Goal: Register for event/course: Sign up to attend an event or enroll in a course

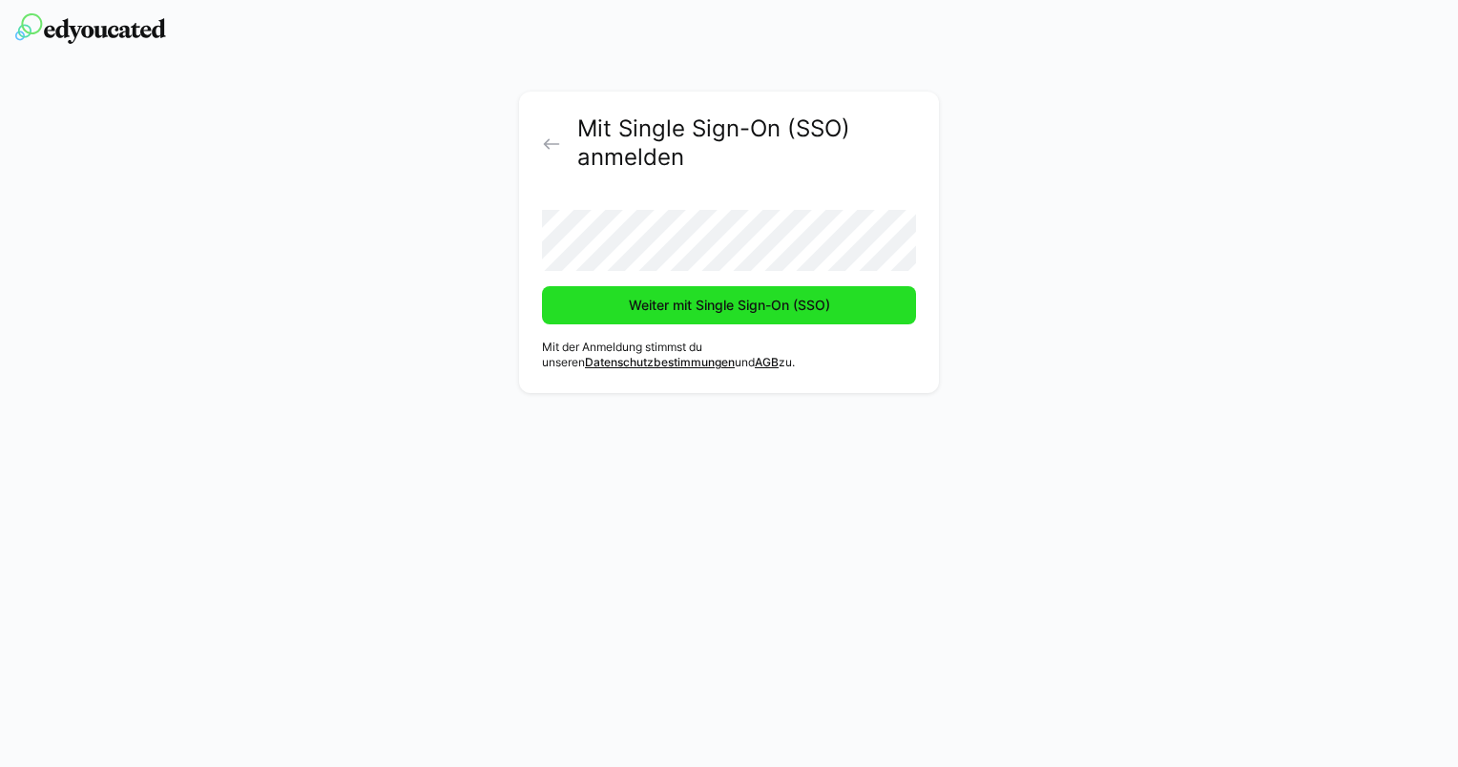
click at [657, 312] on span "Weiter mit Single Sign-On (SSO)" at bounding box center [729, 305] width 207 height 19
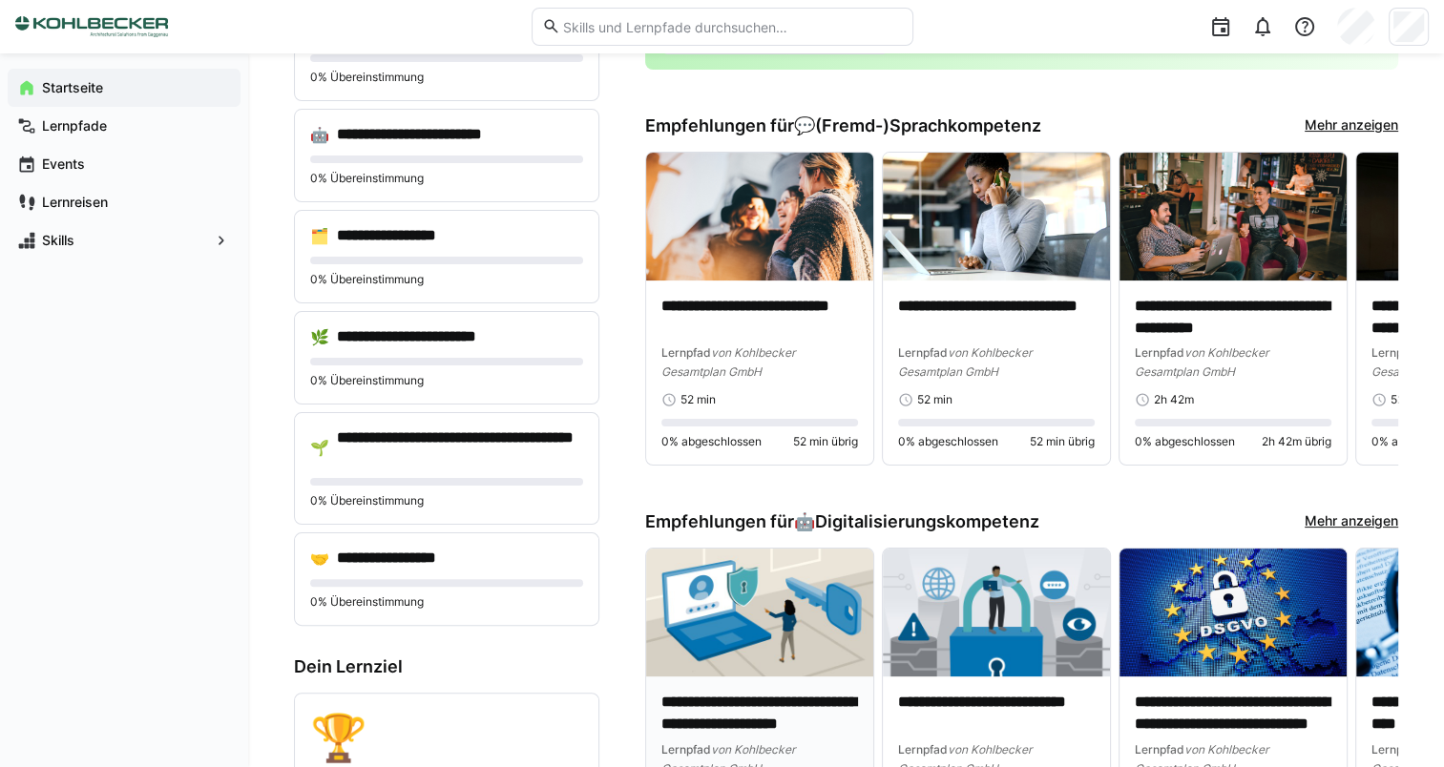
scroll to position [382, 0]
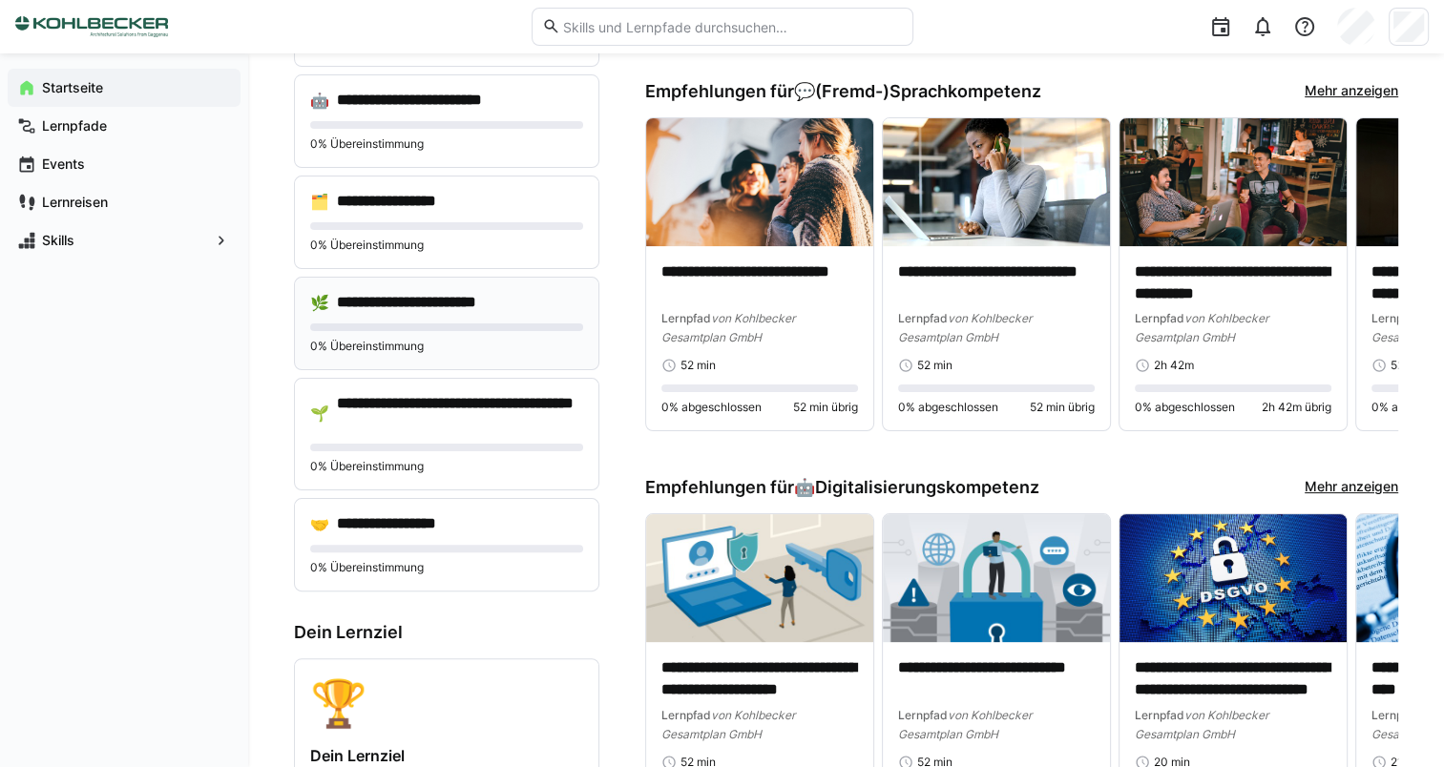
click at [443, 319] on div "**********" at bounding box center [446, 324] width 305 height 94
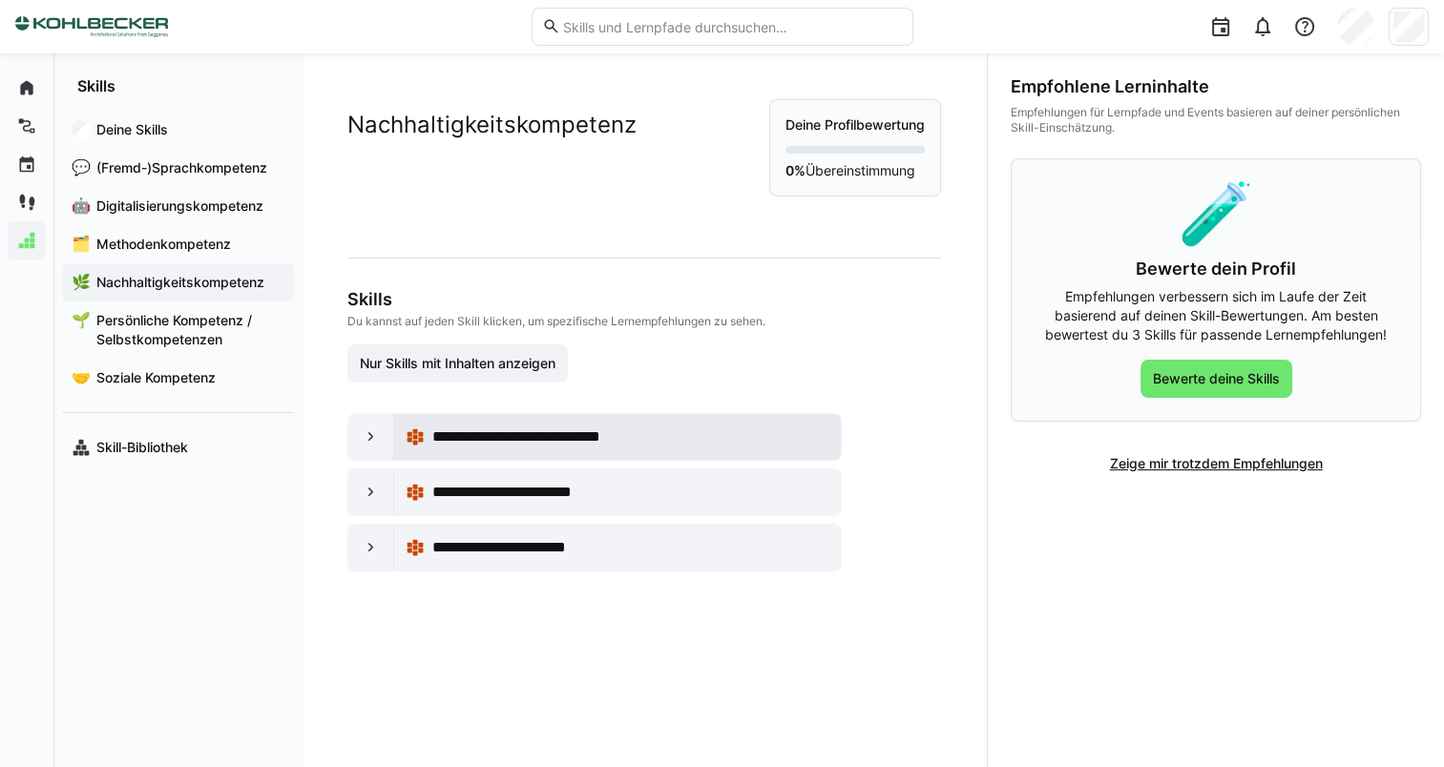
click at [536, 438] on span "**********" at bounding box center [543, 437] width 222 height 23
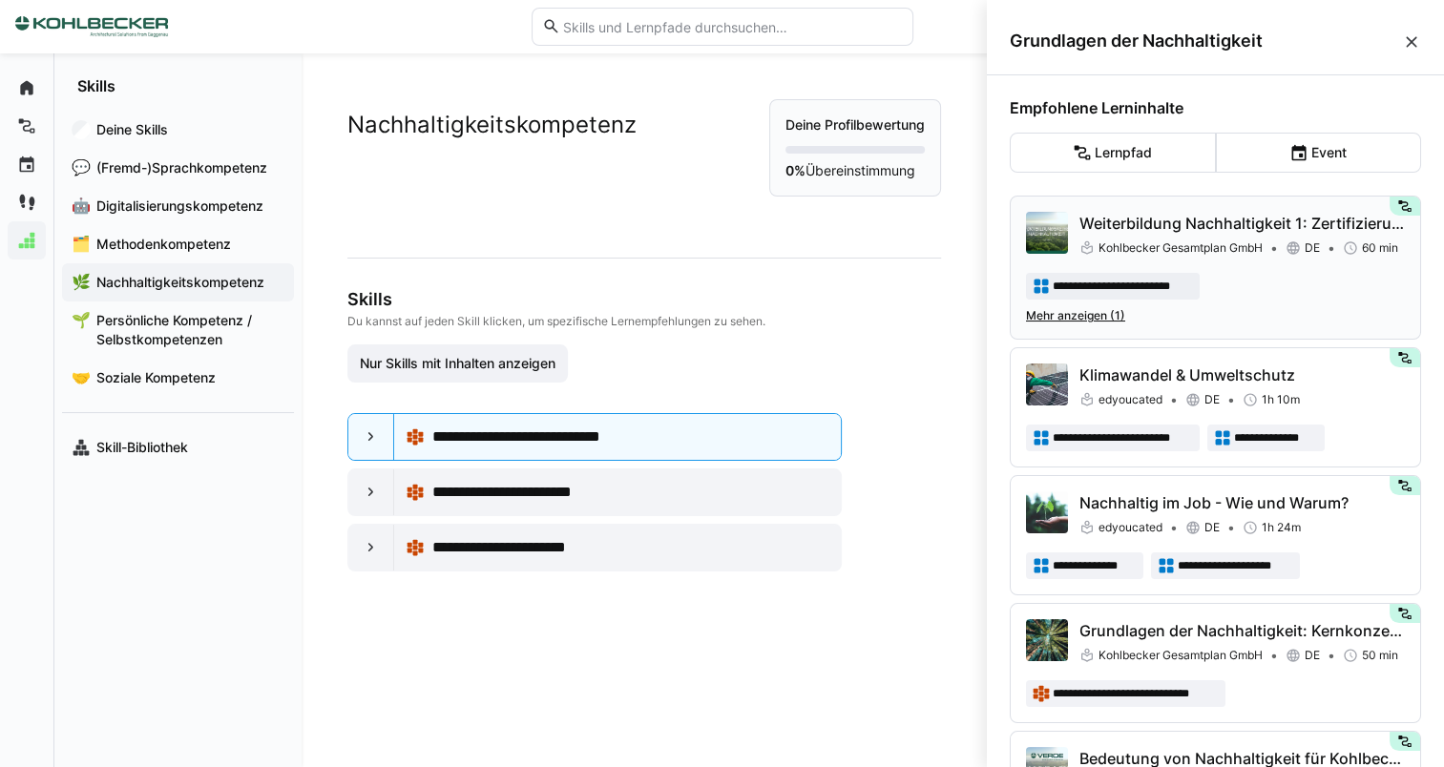
click at [1186, 290] on div "**********" at bounding box center [1215, 268] width 379 height 112
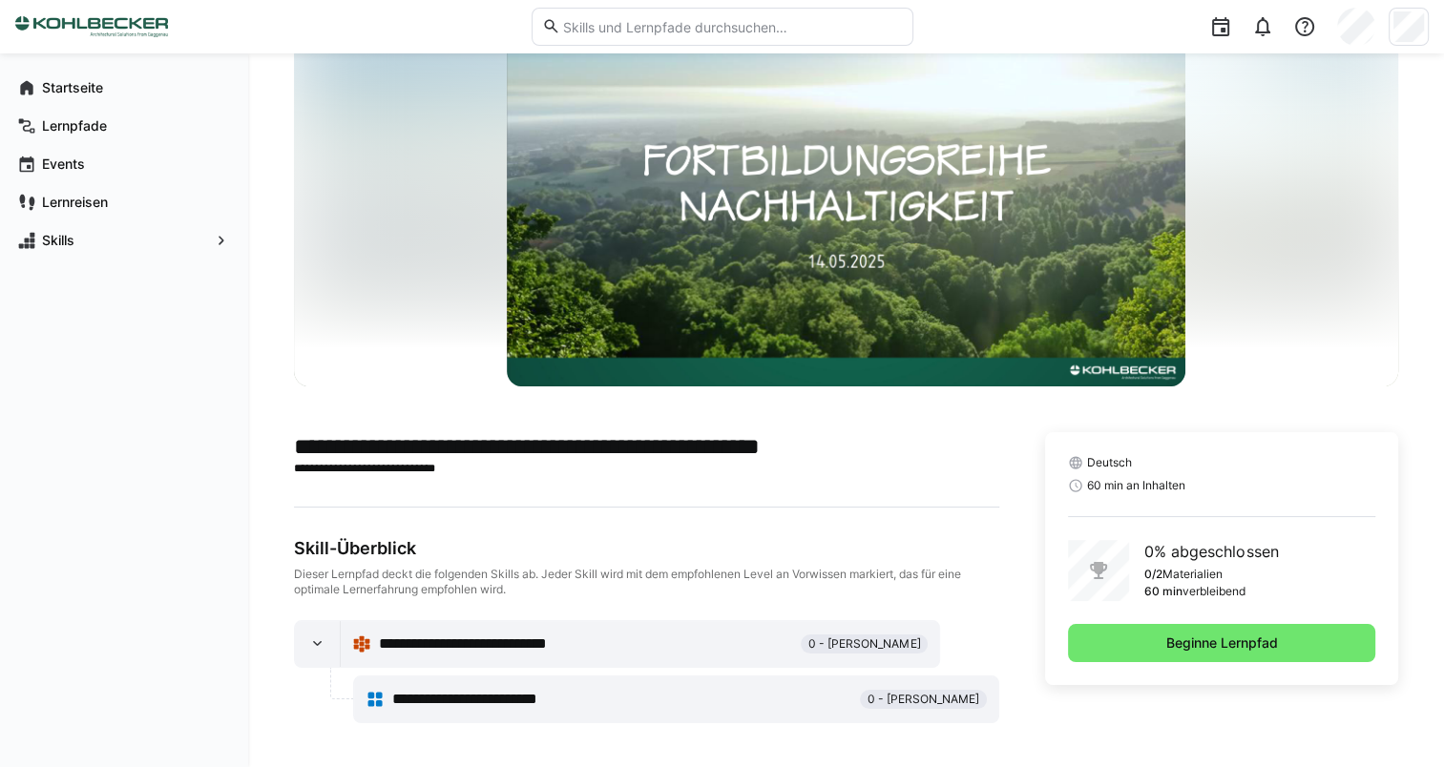
scroll to position [95, 0]
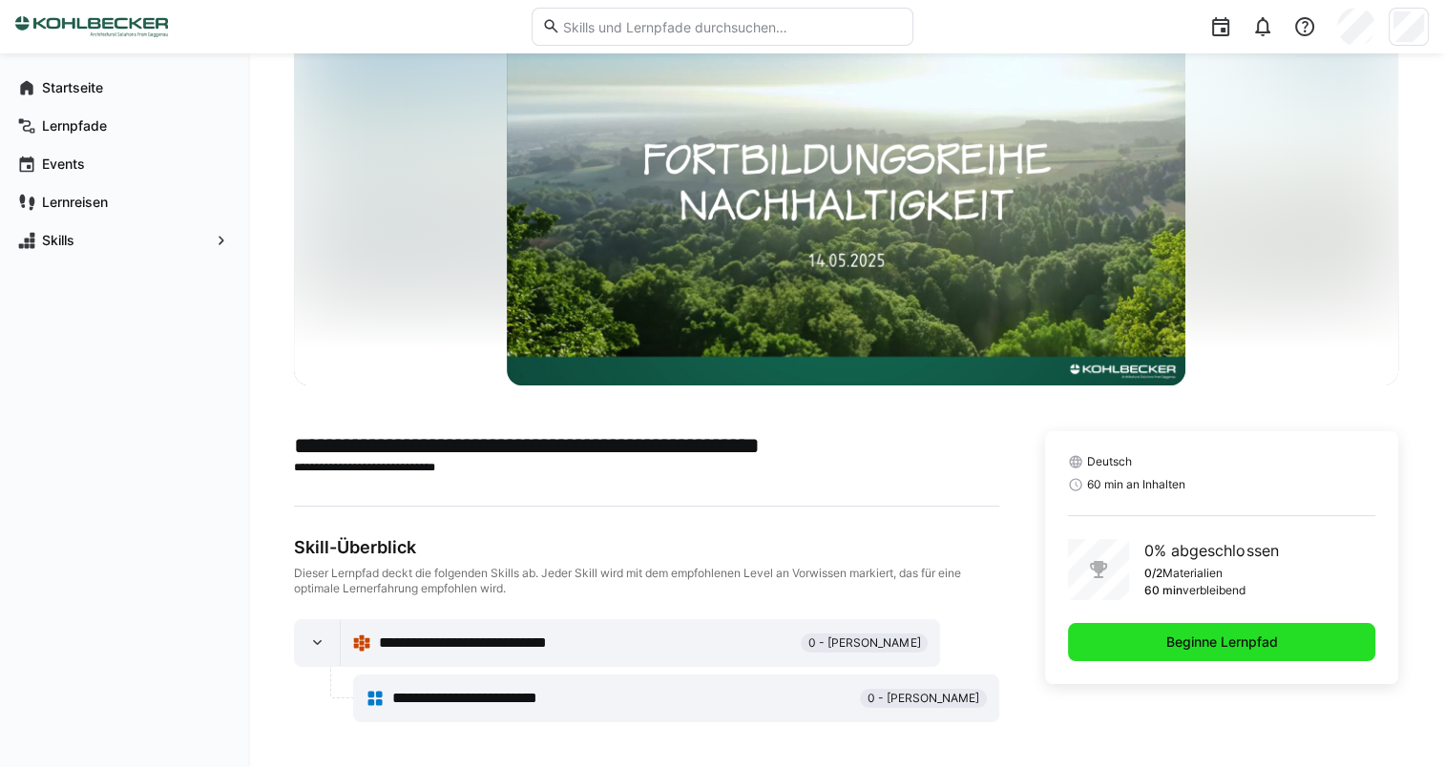
click at [1196, 642] on span "Beginne Lernpfad" at bounding box center [1221, 642] width 117 height 19
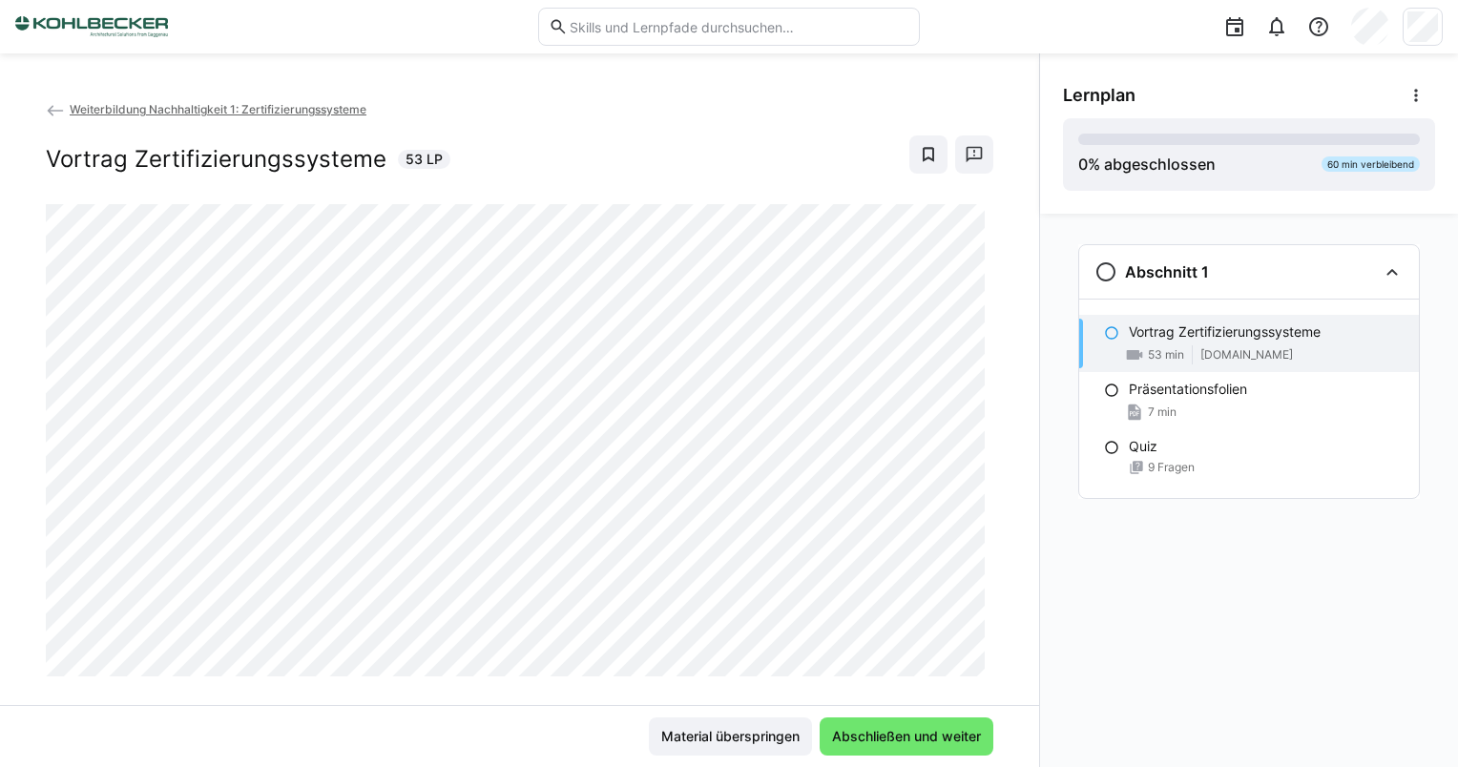
click at [54, 108] on eds-icon at bounding box center [55, 110] width 19 height 19
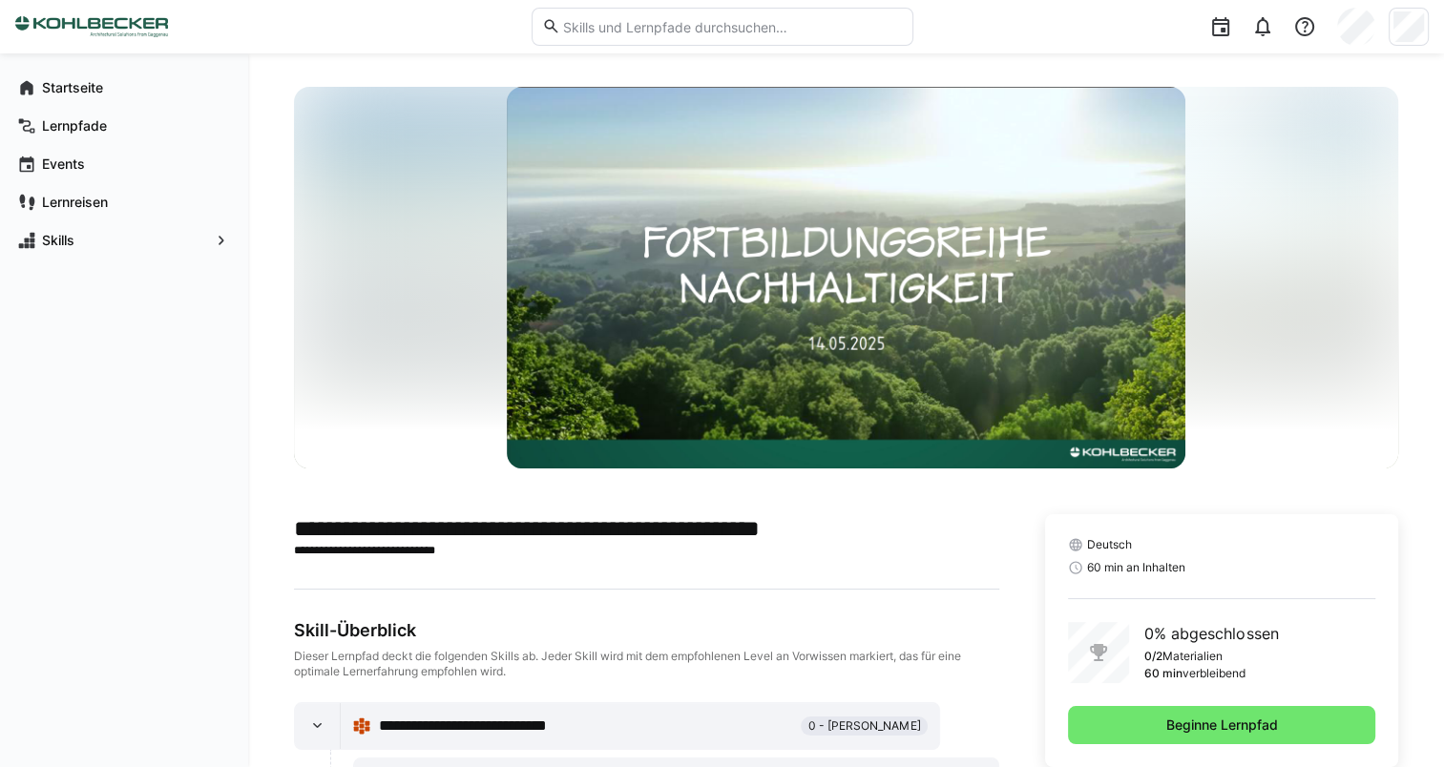
scroll to position [95, 0]
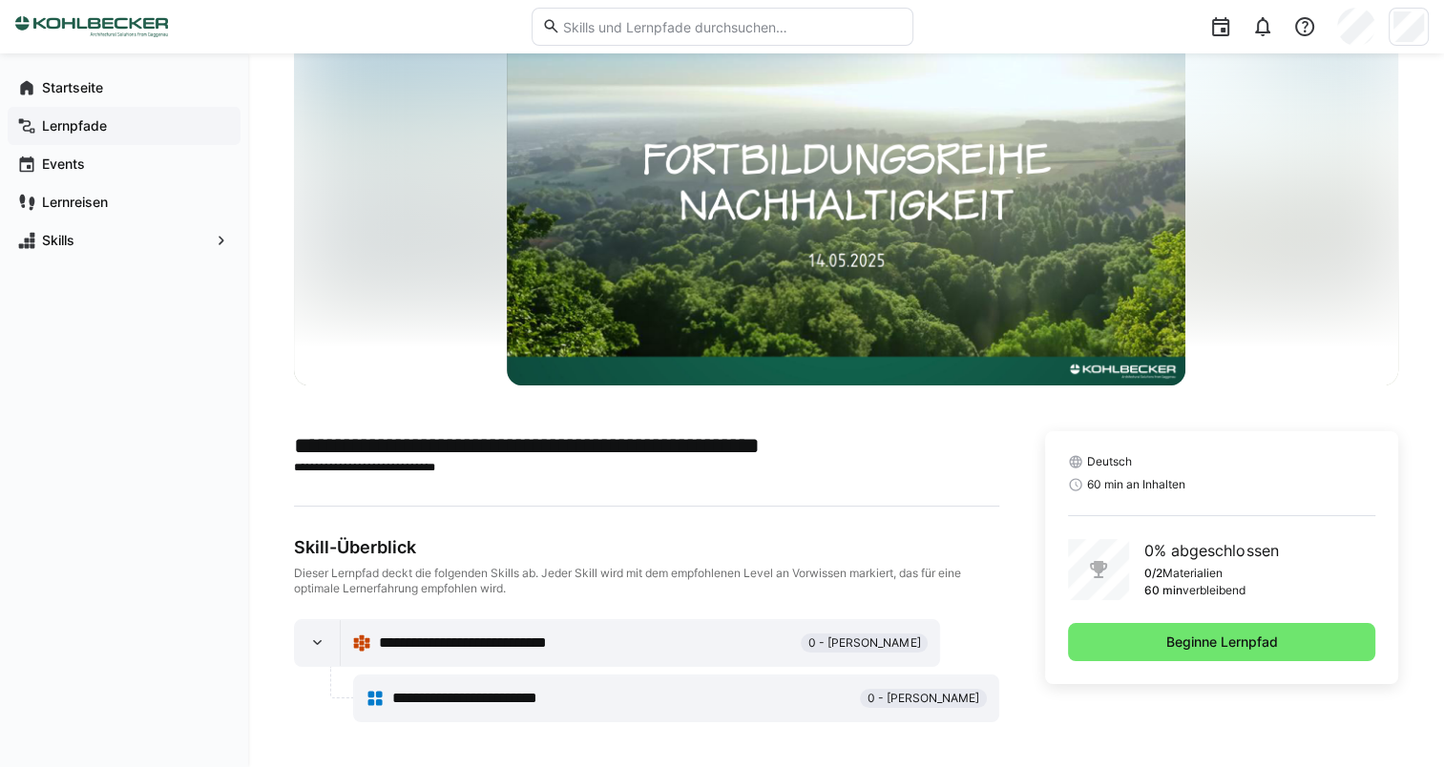
click at [0, 0] on app-navigation-label "Lernpfade" at bounding box center [0, 0] width 0 height 0
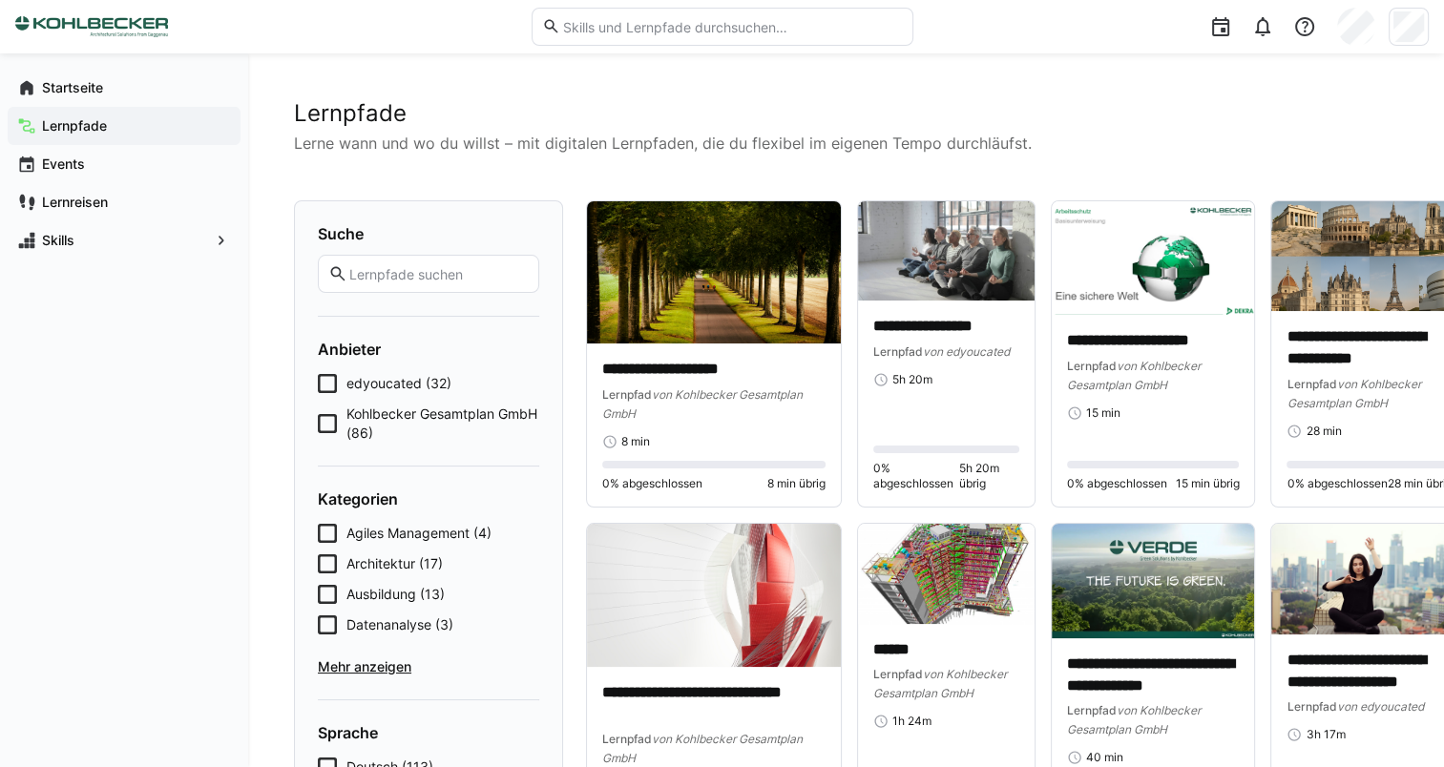
click at [421, 386] on span "edyoucated (32)" at bounding box center [398, 383] width 105 height 19
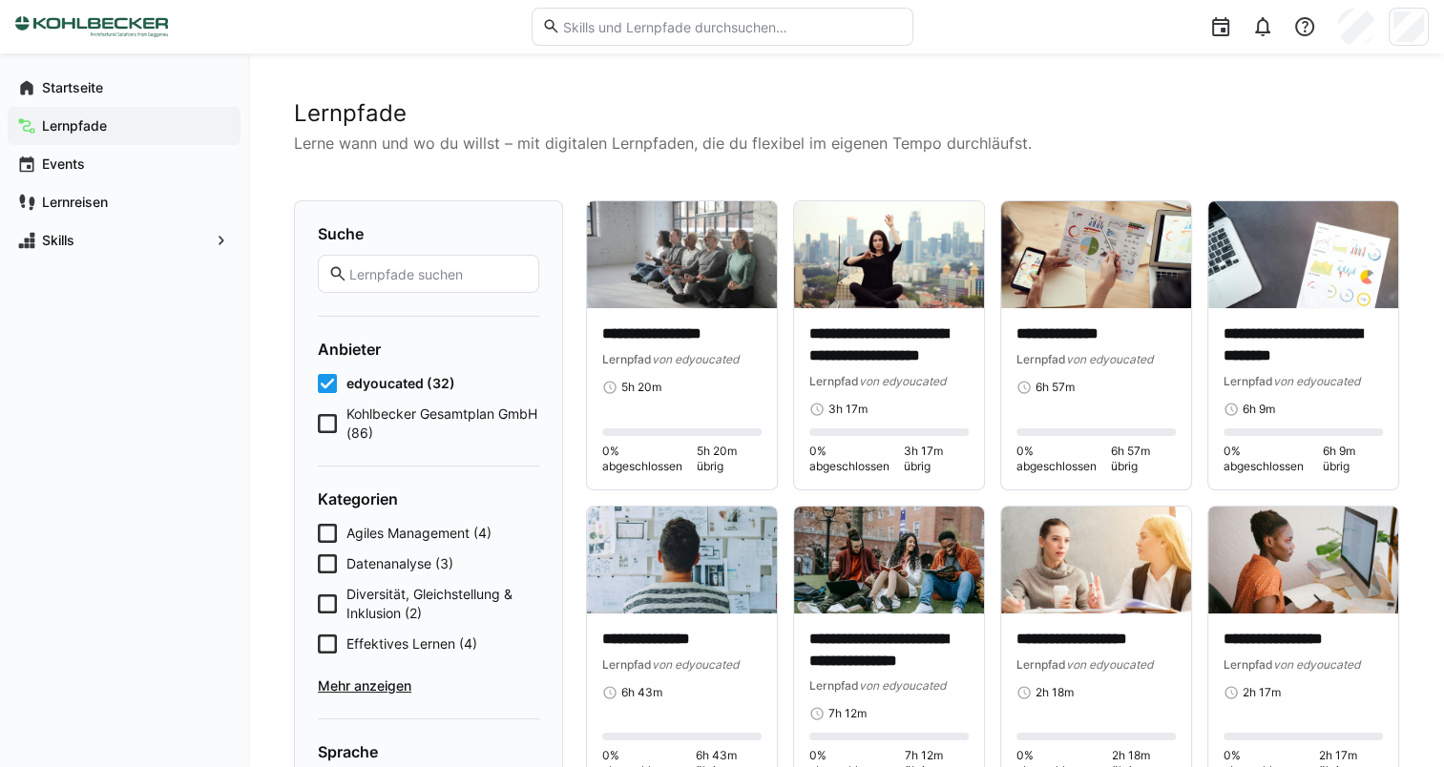
click at [332, 425] on icon at bounding box center [327, 423] width 19 height 19
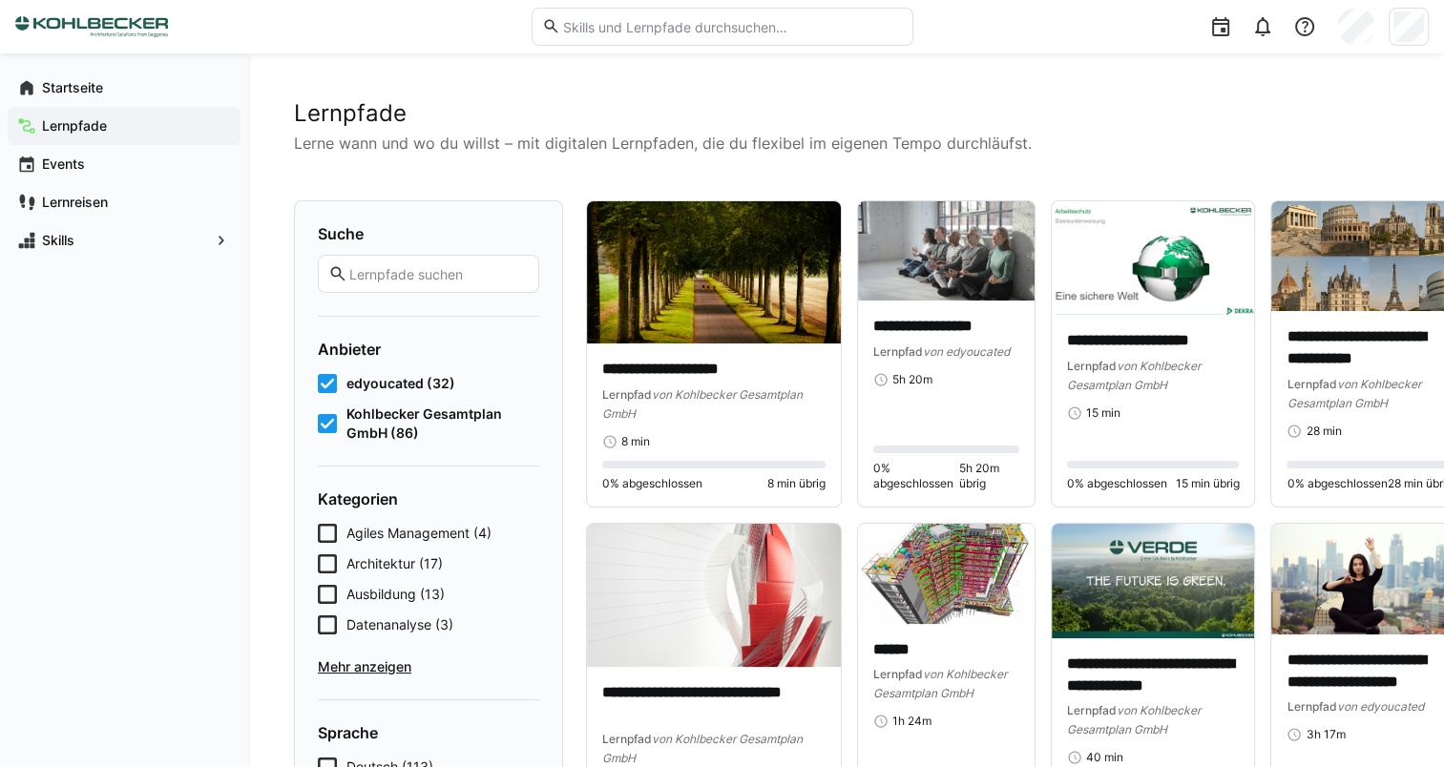
click at [330, 383] on icon at bounding box center [327, 383] width 19 height 19
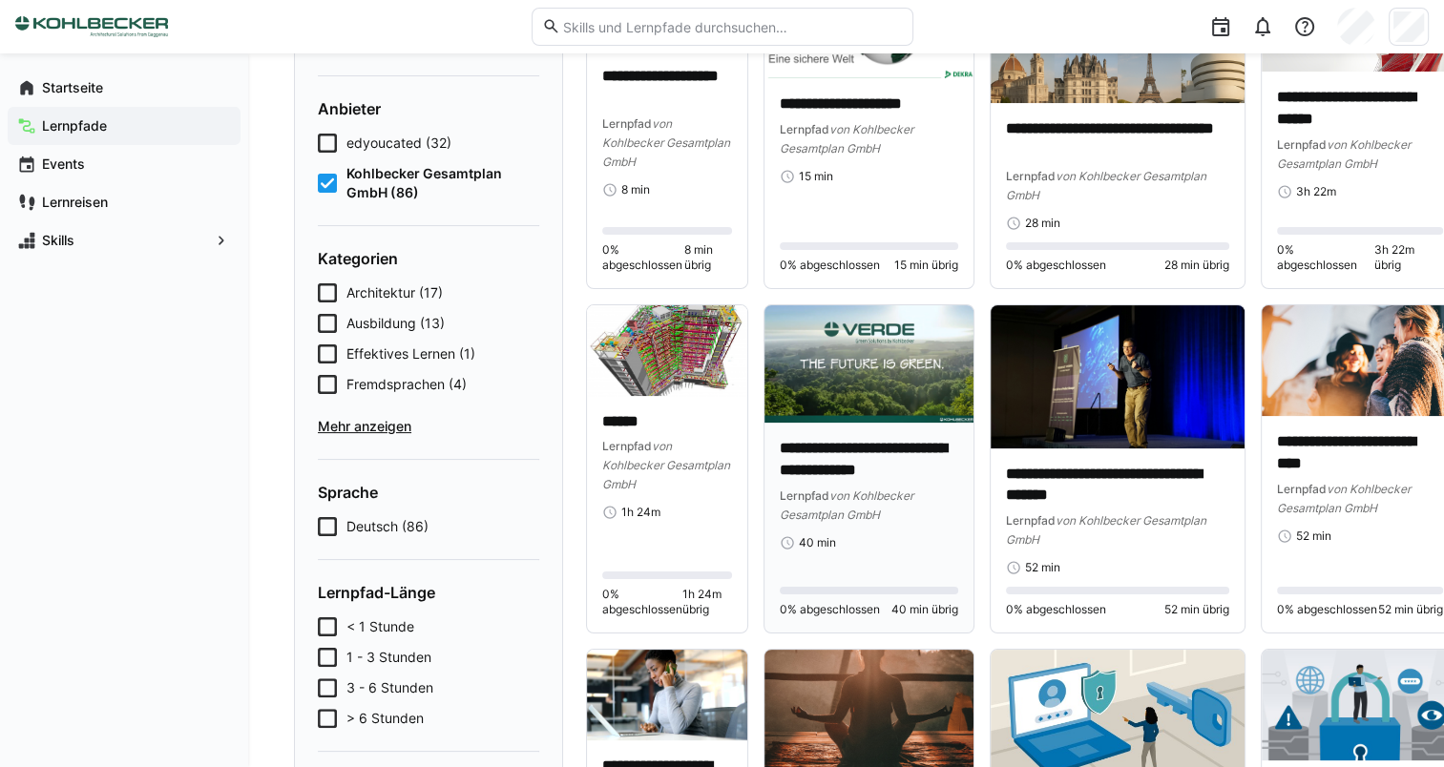
scroll to position [286, 0]
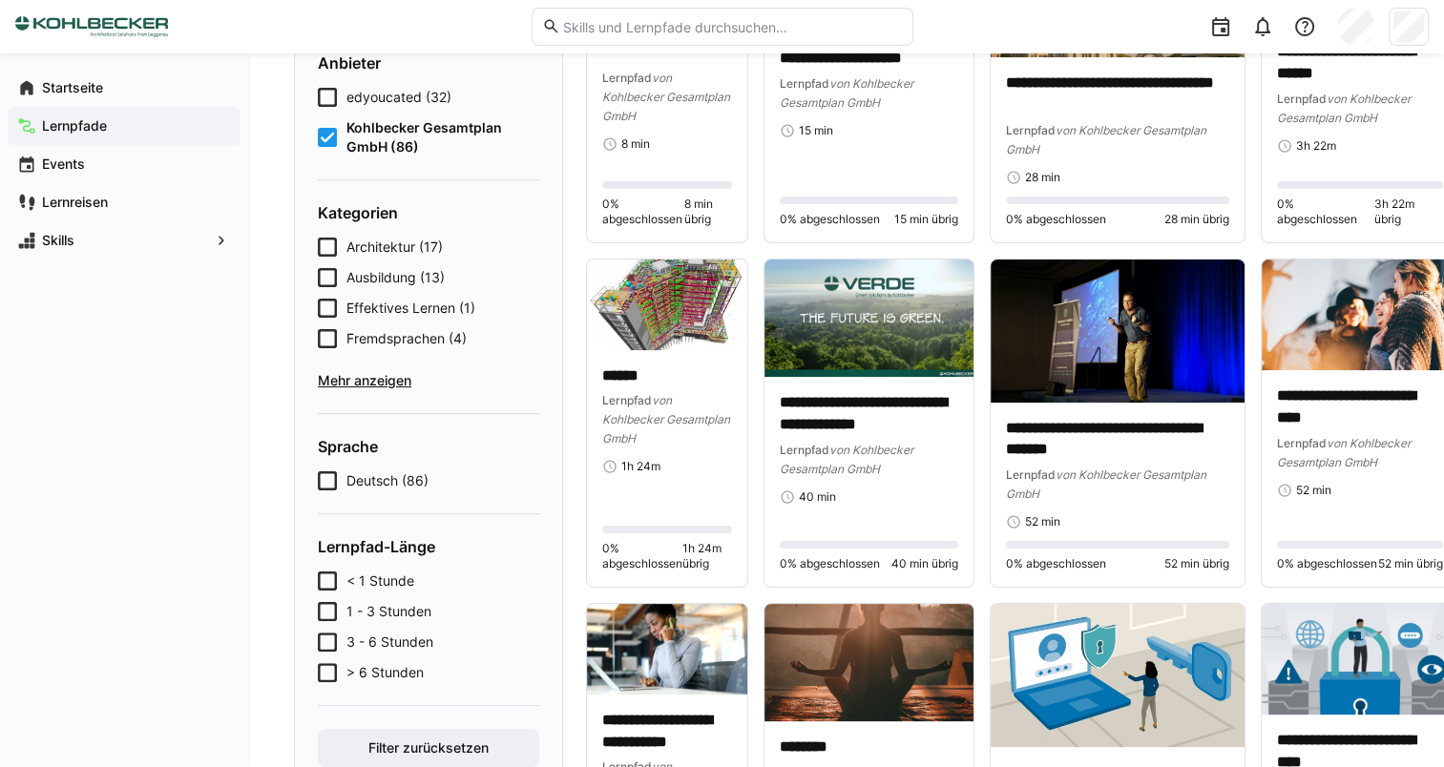
click at [355, 375] on span "Mehr anzeigen" at bounding box center [428, 380] width 221 height 19
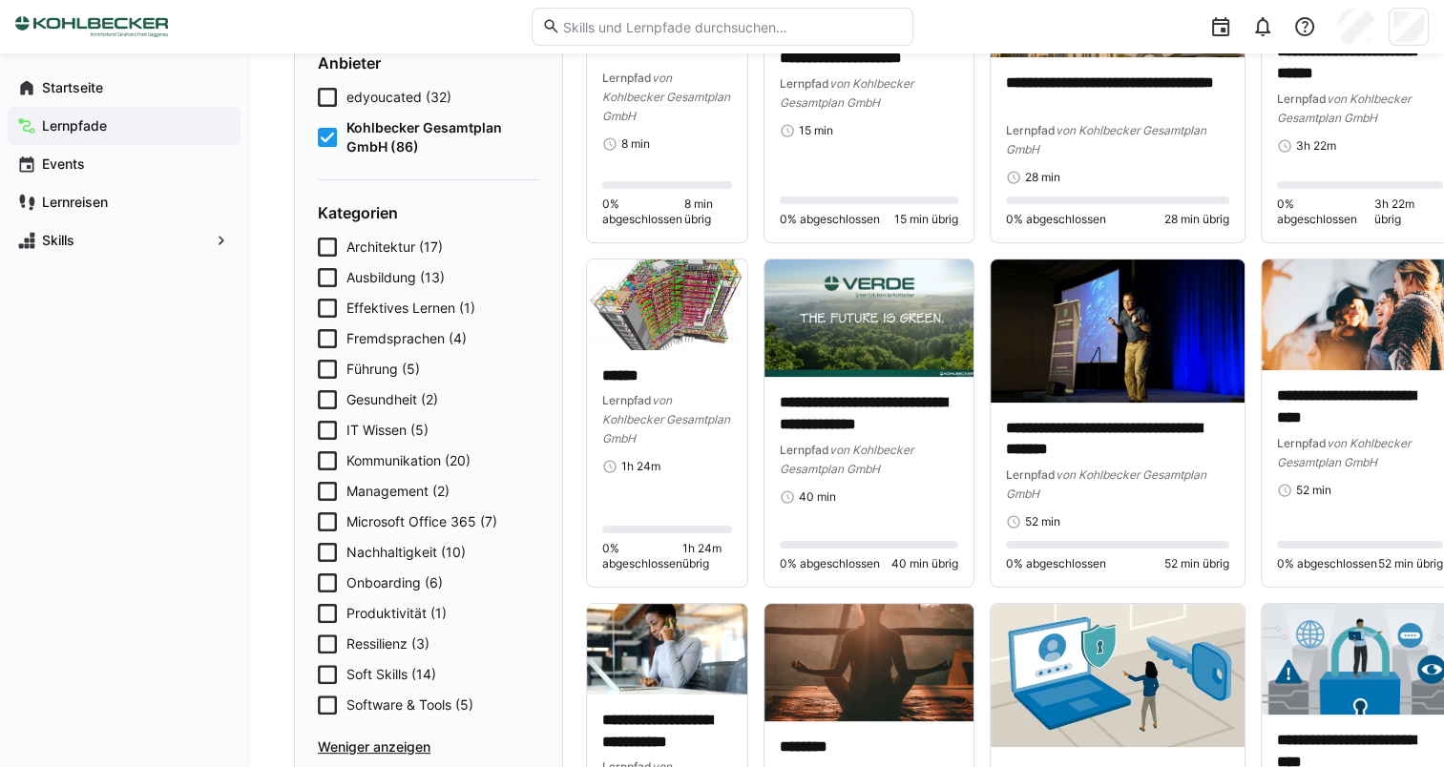
click at [328, 550] on icon at bounding box center [327, 552] width 19 height 19
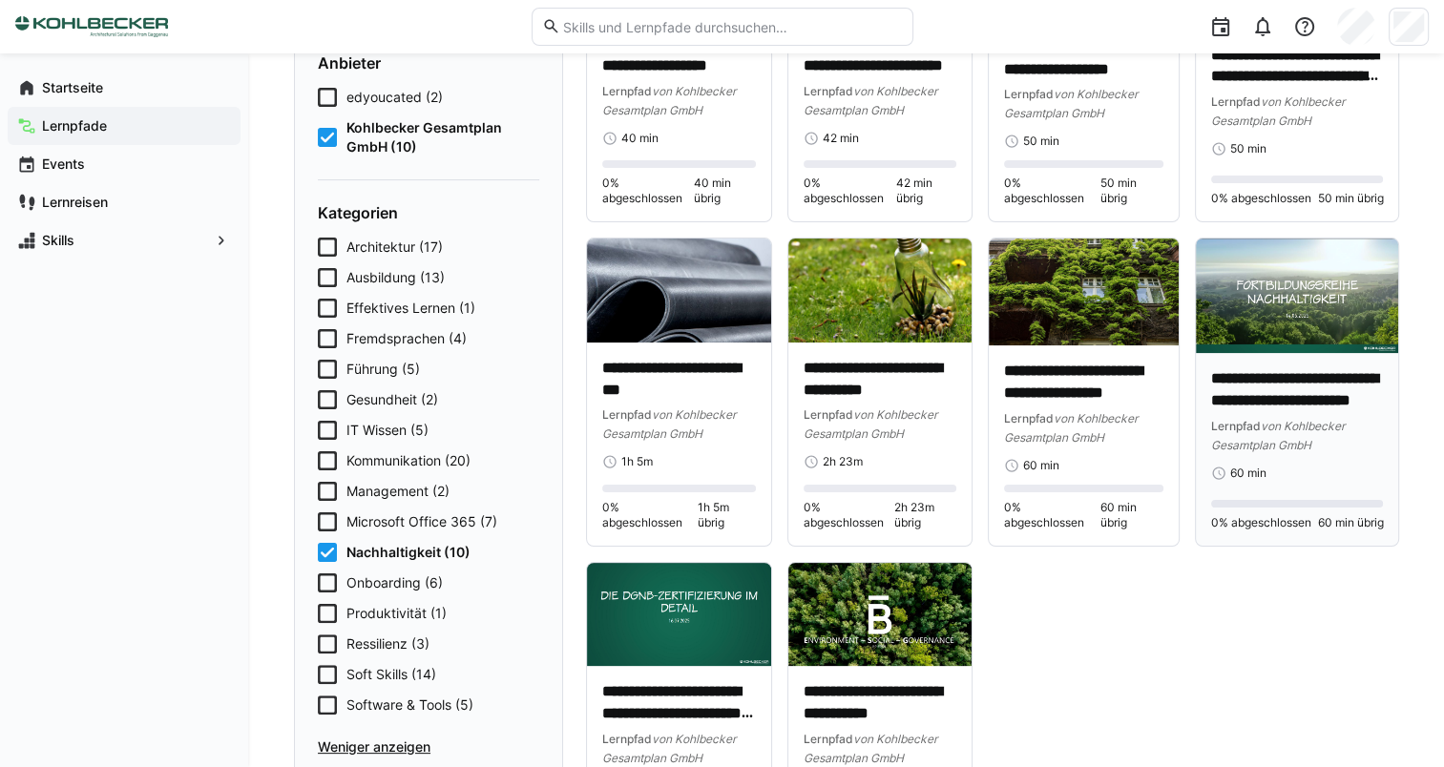
click at [1299, 349] on img at bounding box center [1297, 296] width 203 height 115
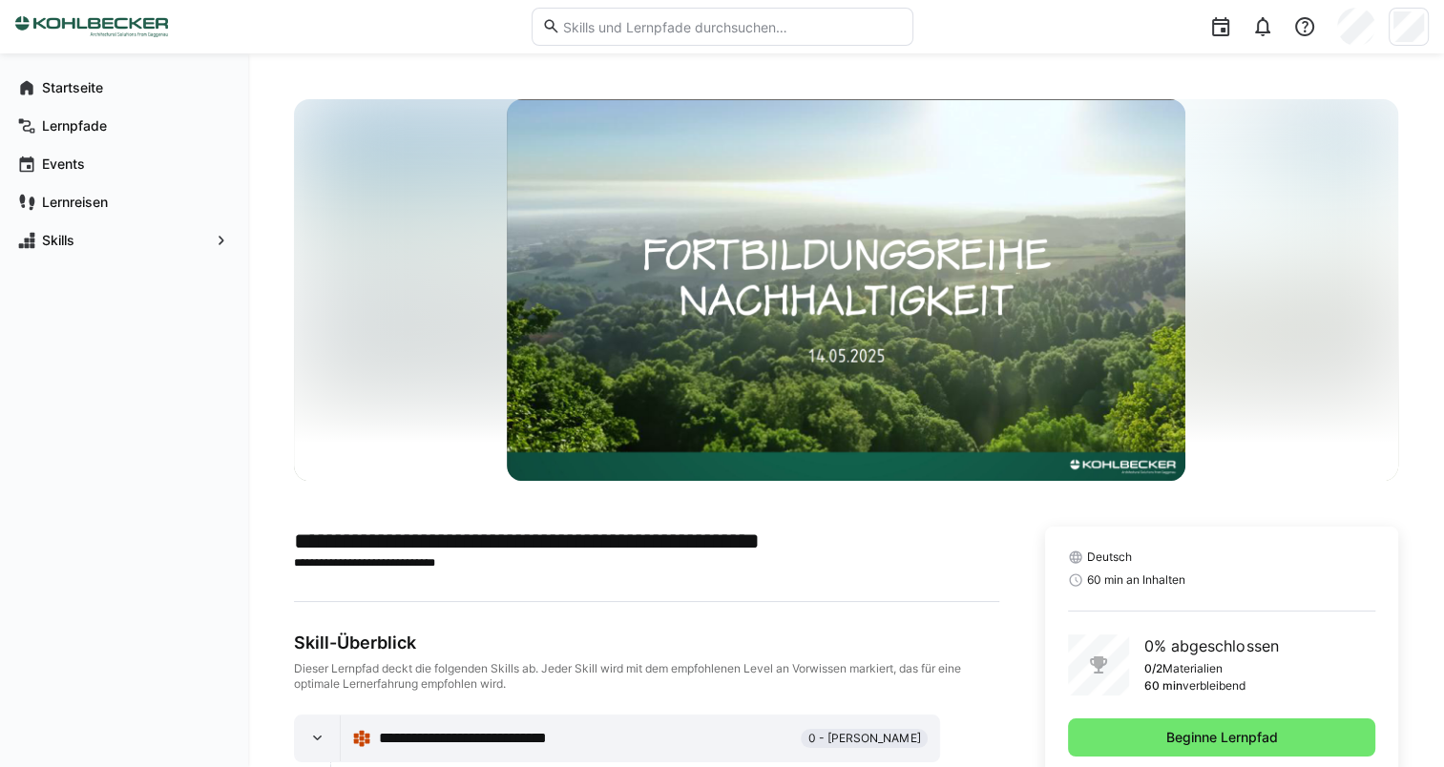
scroll to position [95, 0]
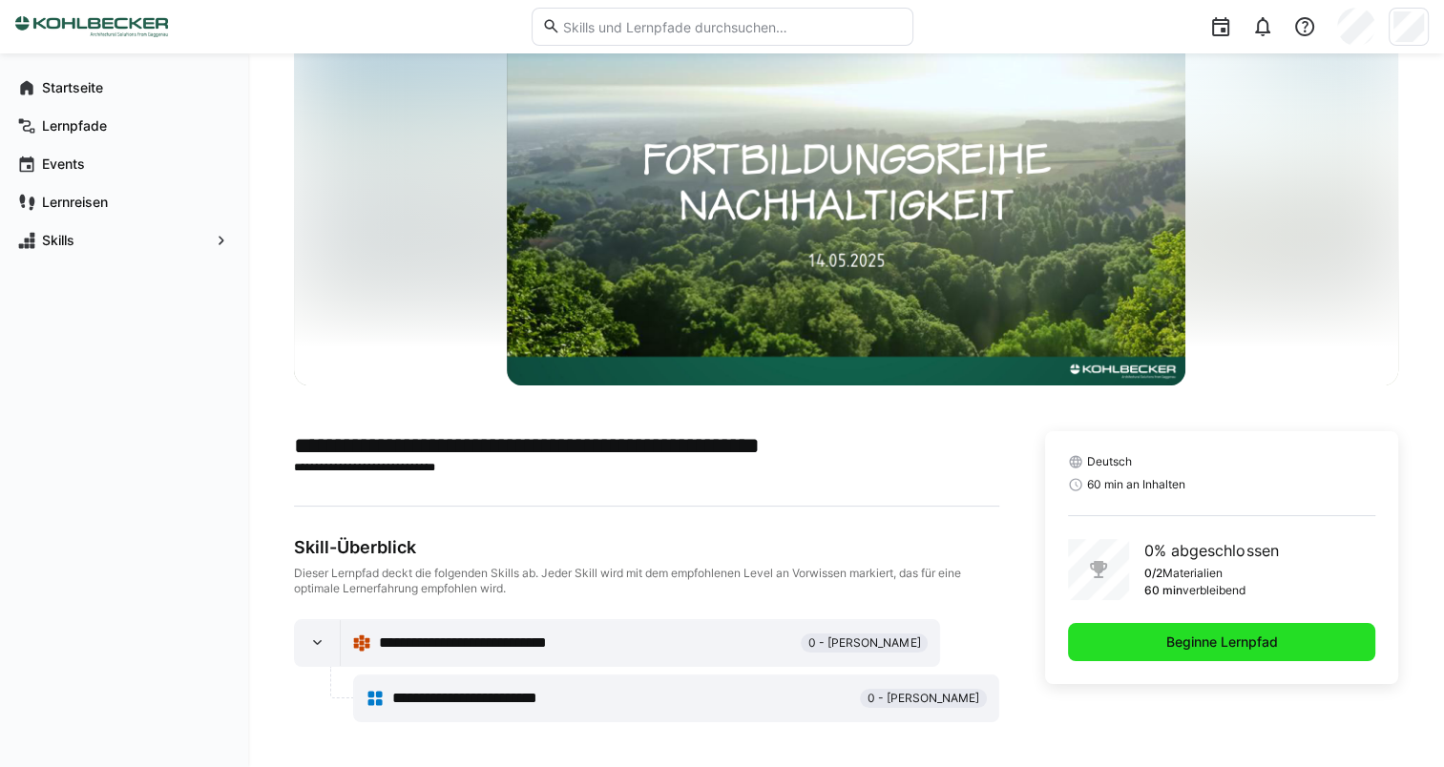
click at [1223, 645] on span "Beginne Lernpfad" at bounding box center [1221, 642] width 117 height 19
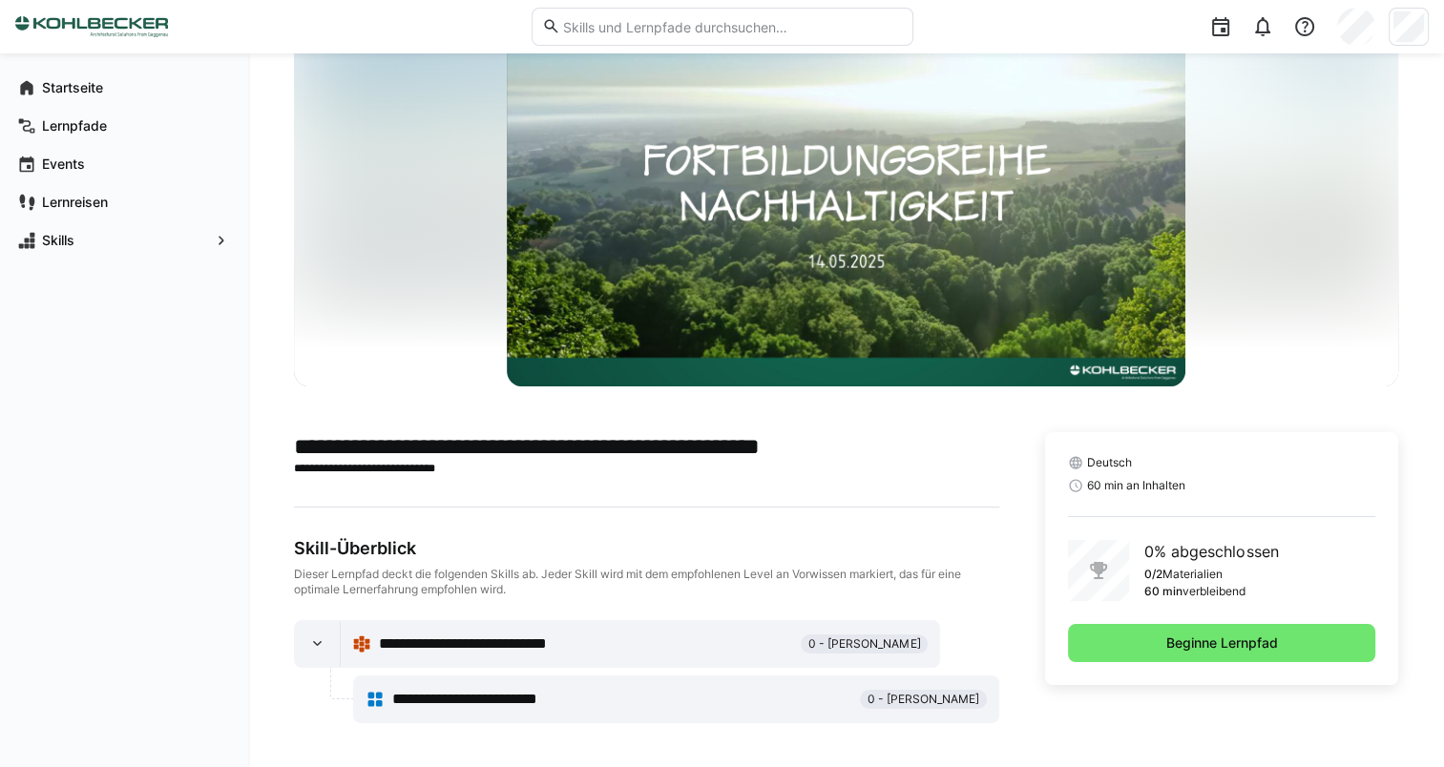
scroll to position [95, 0]
click at [0, 0] on app-navigation-label "Lernpfade" at bounding box center [0, 0] width 0 height 0
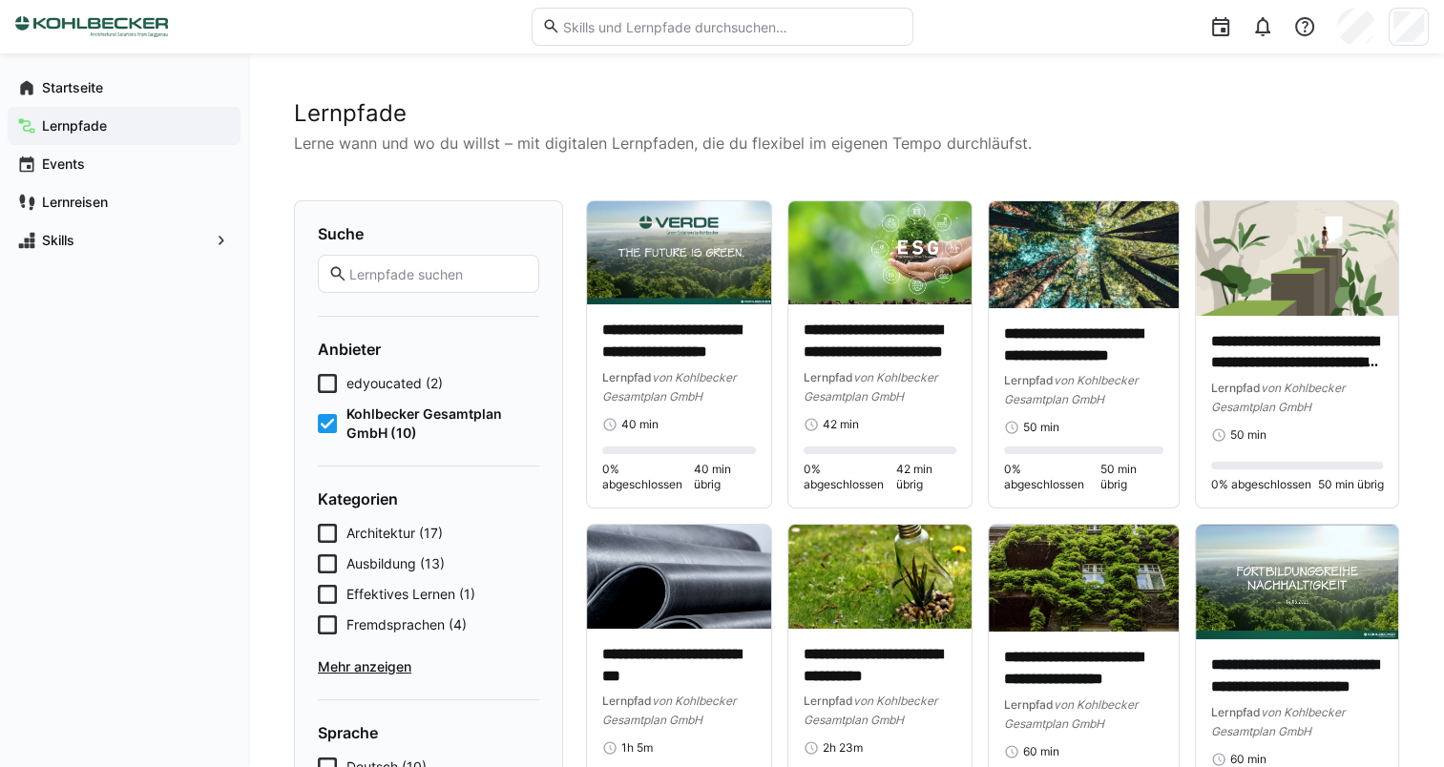
click at [382, 667] on span "Mehr anzeigen" at bounding box center [428, 667] width 221 height 19
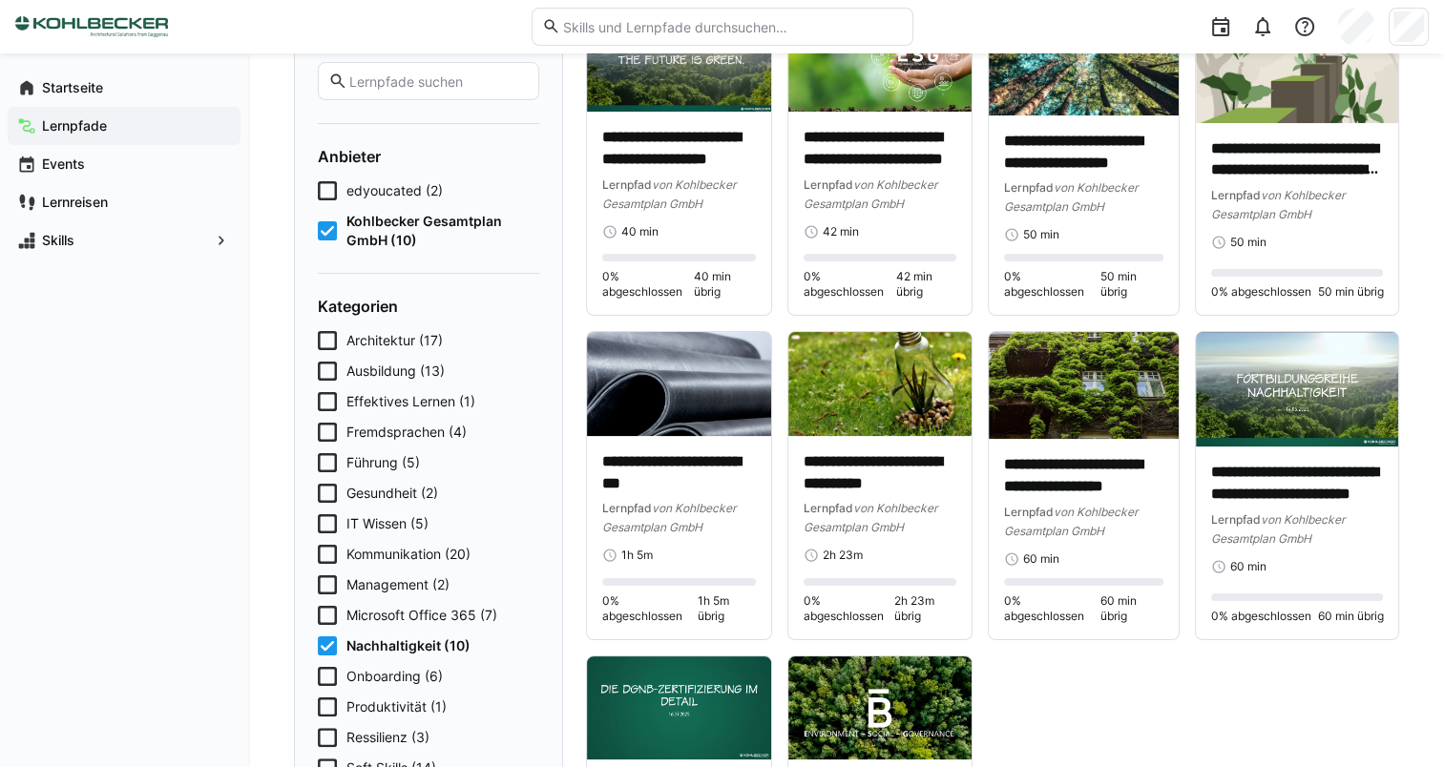
scroll to position [286, 0]
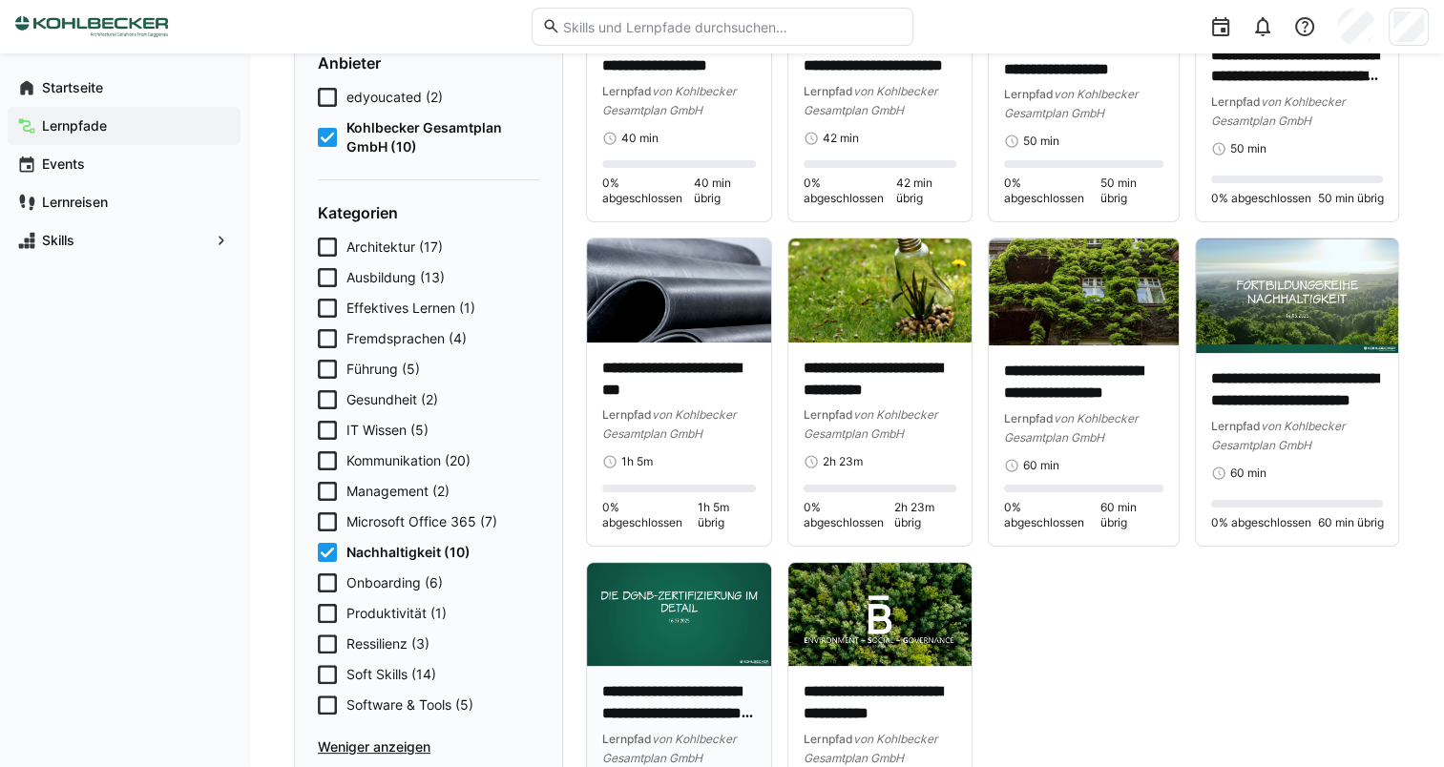
click at [682, 620] on img at bounding box center [679, 614] width 184 height 103
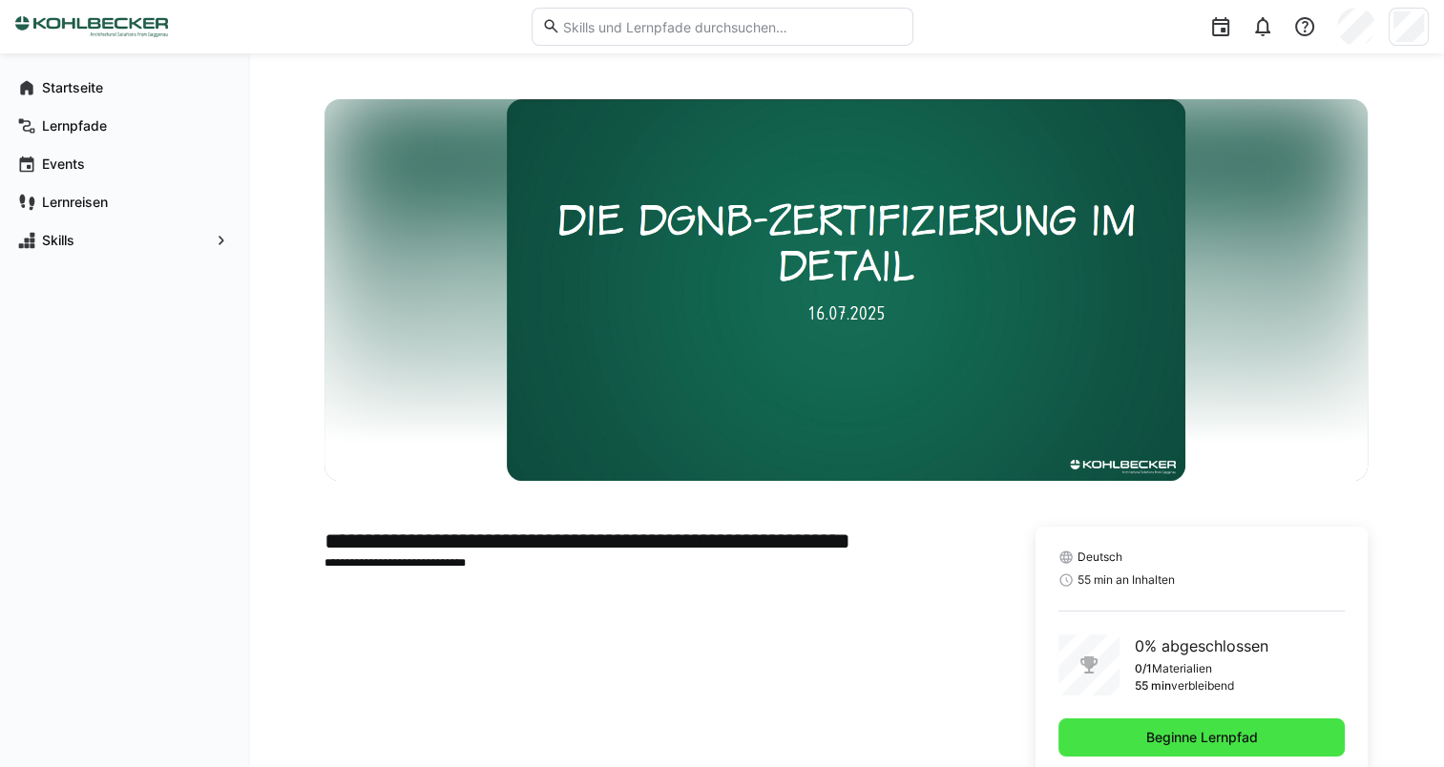
click at [1186, 741] on span "Beginne Lernpfad" at bounding box center [1200, 737] width 117 height 19
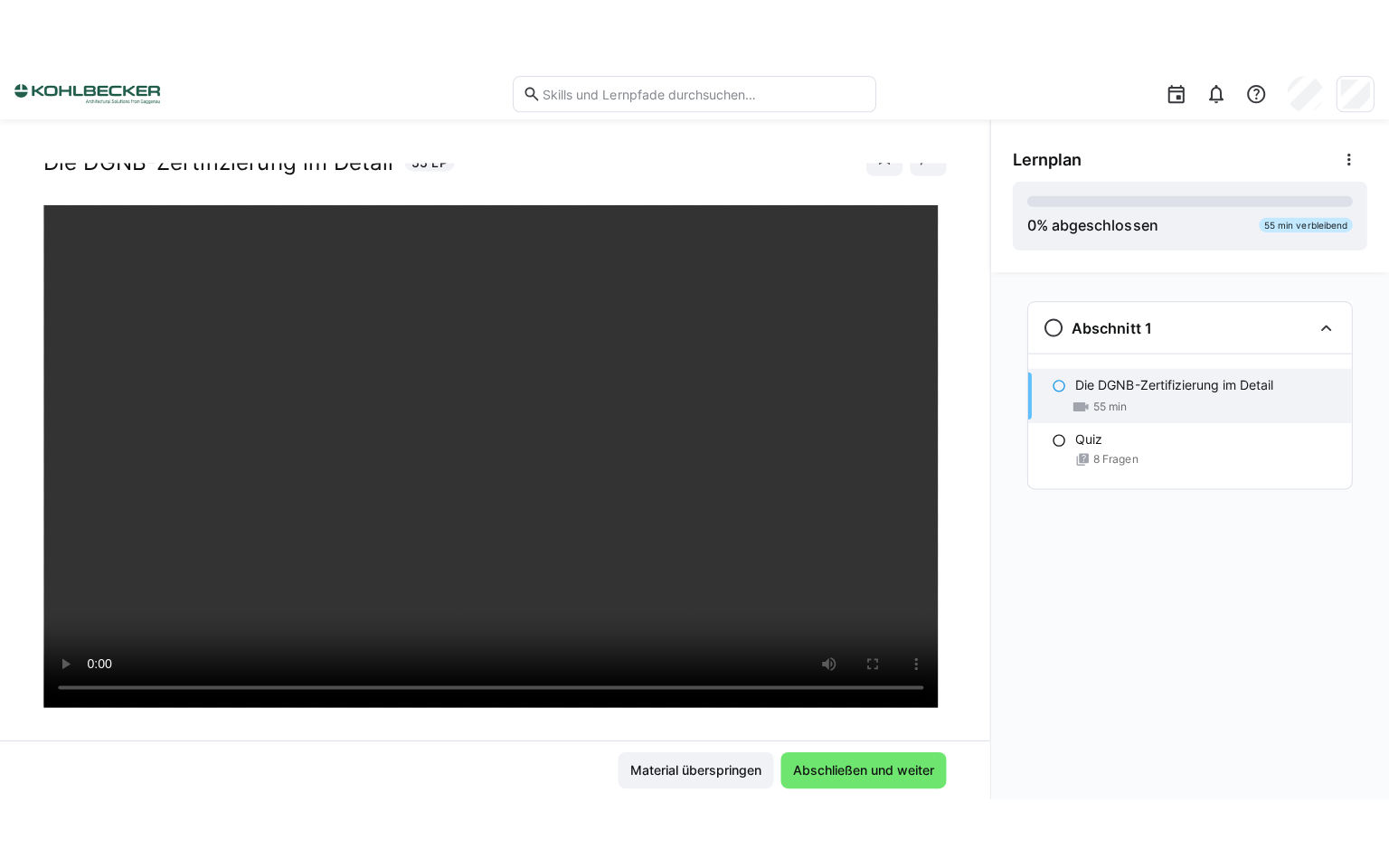
scroll to position [90, 0]
